Goal: Task Accomplishment & Management: Complete application form

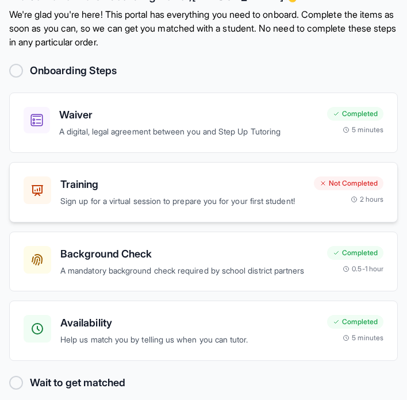
scroll to position [60, 0]
click at [229, 195] on p "Sign up for a virtual session to prepare you for your first student!" at bounding box center [182, 201] width 244 height 13
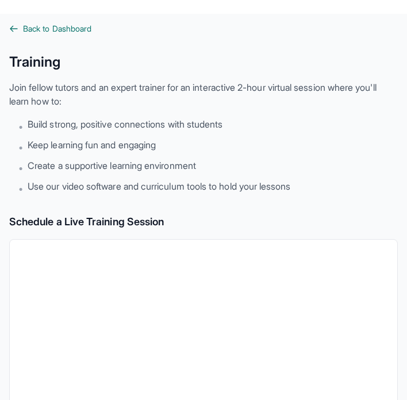
click at [44, 29] on span "Back to Dashboard" at bounding box center [57, 28] width 68 height 11
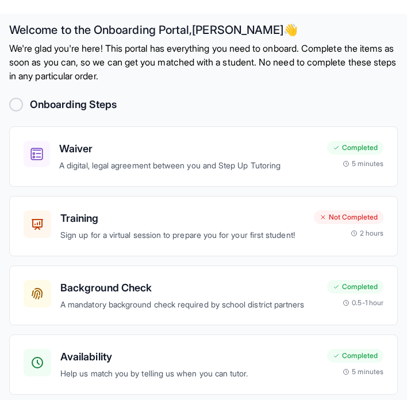
click at [16, 106] on div at bounding box center [16, 105] width 14 height 14
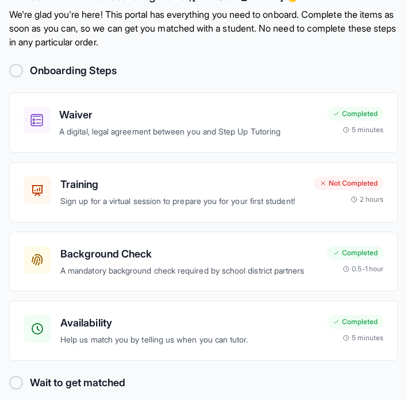
scroll to position [60, 0]
click at [18, 381] on div at bounding box center [16, 383] width 14 height 14
click at [236, 330] on h3 "Availability" at bounding box center [188, 323] width 257 height 16
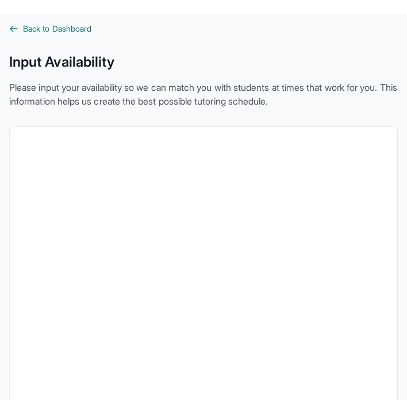
click at [61, 24] on span "Back to Dashboard" at bounding box center [57, 28] width 68 height 11
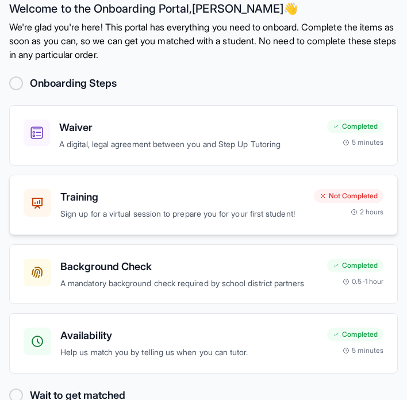
scroll to position [16, 0]
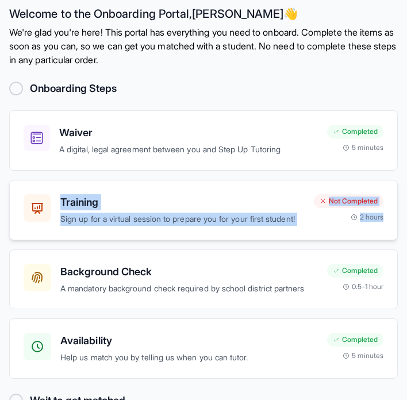
click at [237, 200] on h3 "Training" at bounding box center [182, 202] width 244 height 16
